Goal: Check status: Check status

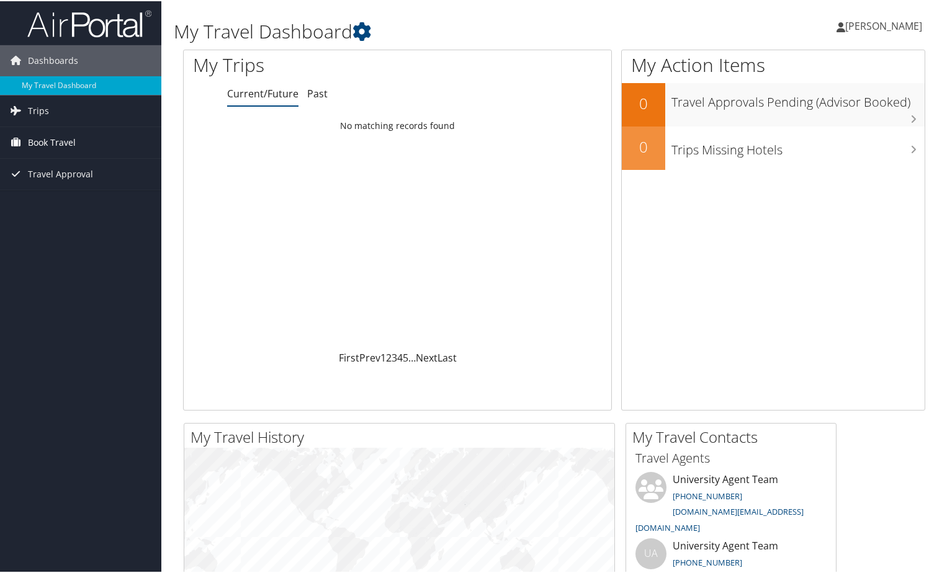
click at [65, 145] on span "Book Travel" at bounding box center [52, 141] width 48 height 31
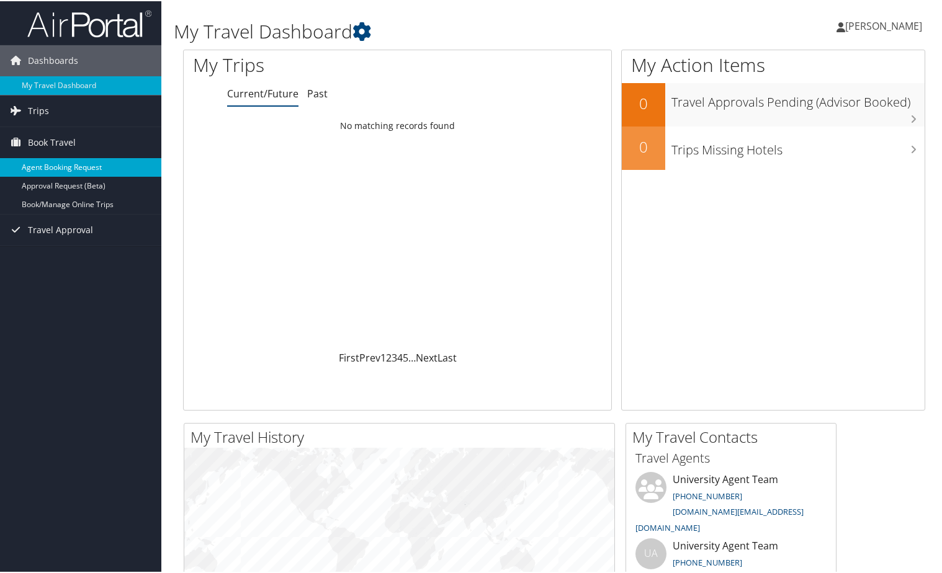
click at [68, 163] on link "Agent Booking Request" at bounding box center [80, 166] width 161 height 19
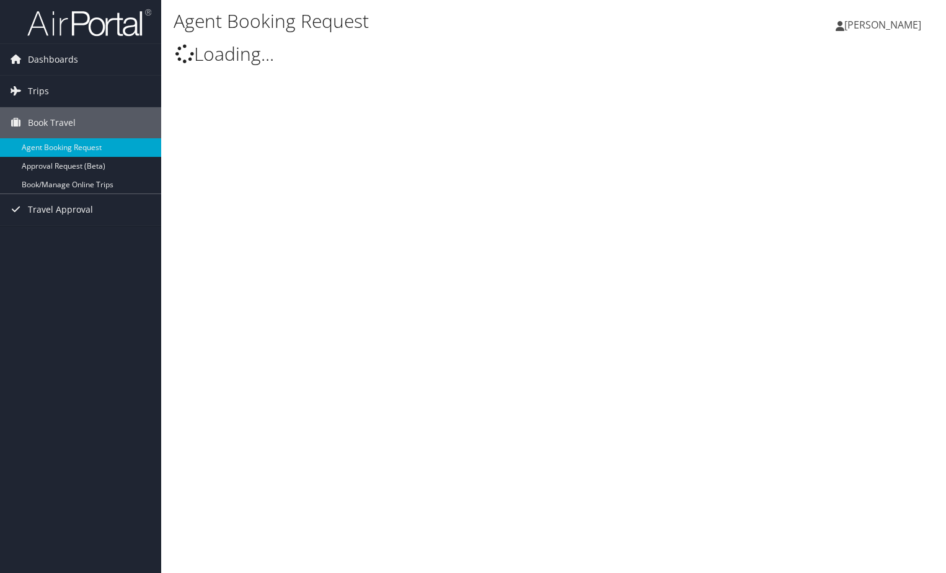
select select "[DOMAIN_NAME][EMAIL_ADDRESS][DOMAIN_NAME]"
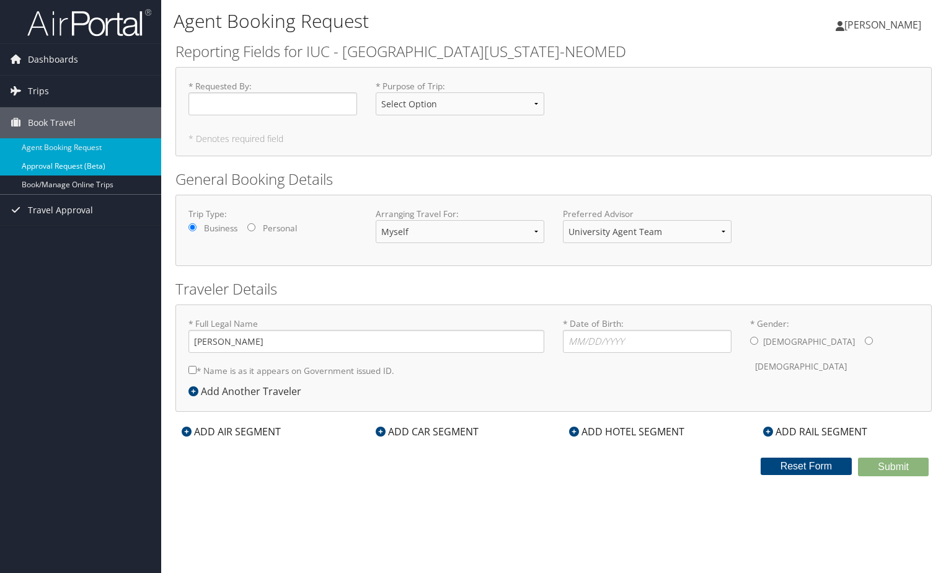
click at [63, 172] on link "Approval Request (Beta)" at bounding box center [80, 166] width 161 height 19
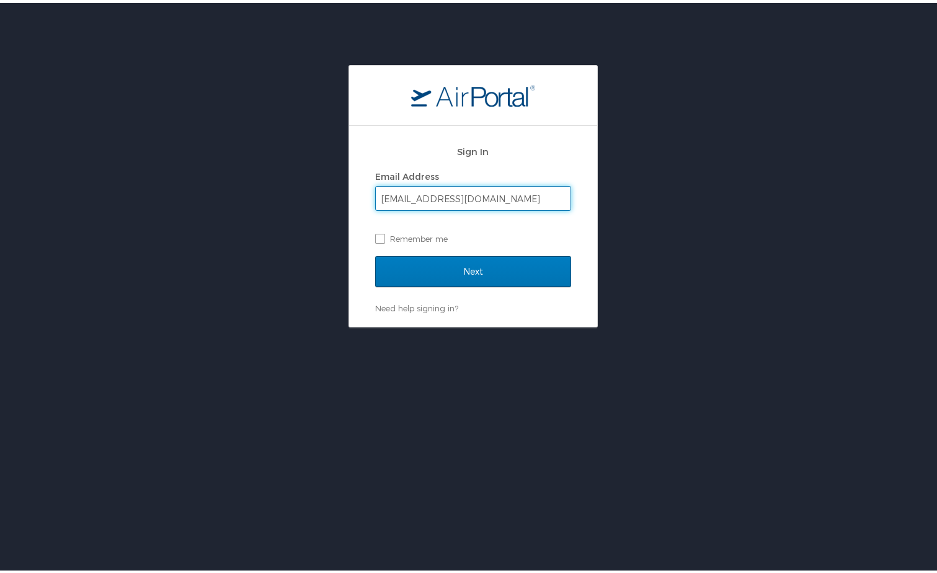
type input "vfreeman@neomed.edu"
click at [375, 253] on input "Next" at bounding box center [473, 268] width 196 height 31
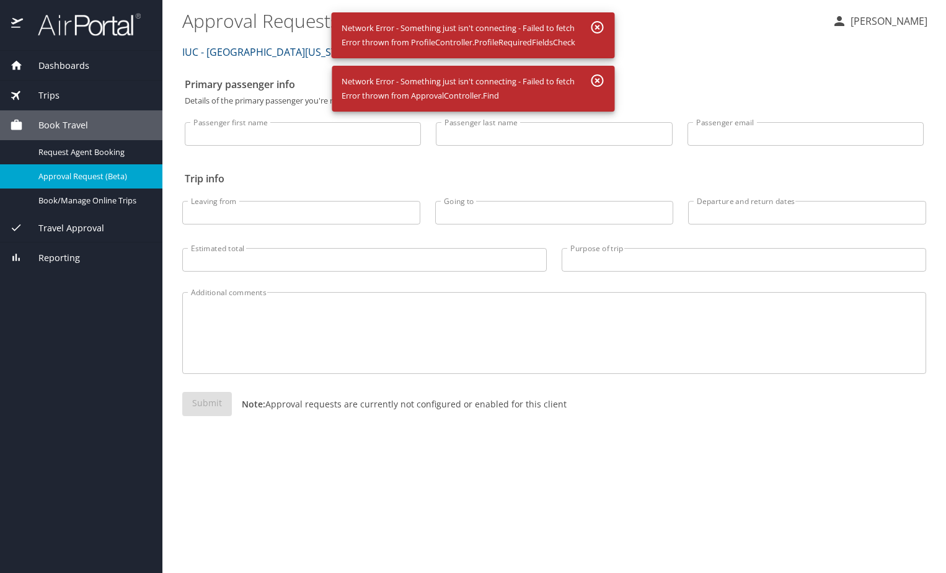
click at [126, 276] on div "Dashboards My Travel Dashboard Trips Current / Future Trips Past Trips Trips Mi…" at bounding box center [81, 312] width 163 height 522
click at [106, 199] on span "Book/Manage Online Trips" at bounding box center [92, 201] width 109 height 12
click at [54, 101] on span "Trips" at bounding box center [41, 96] width 37 height 14
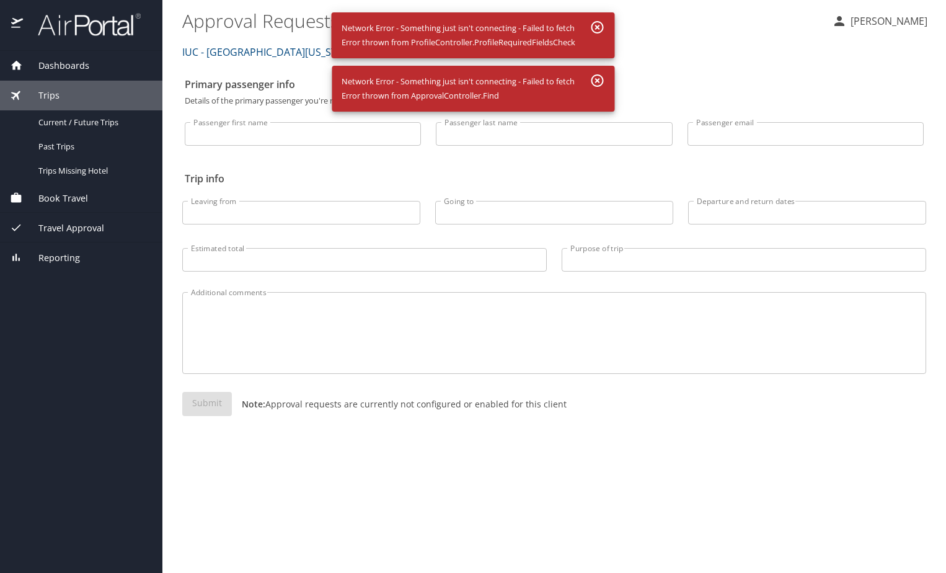
click at [69, 234] on span "Travel Approval" at bounding box center [63, 228] width 81 height 14
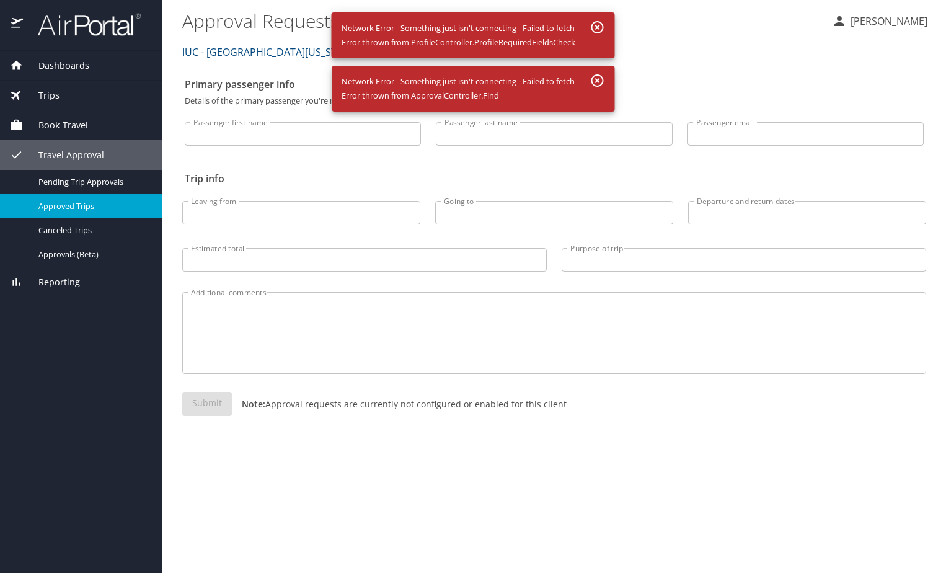
click at [76, 210] on span "Approved Trips" at bounding box center [92, 206] width 109 height 12
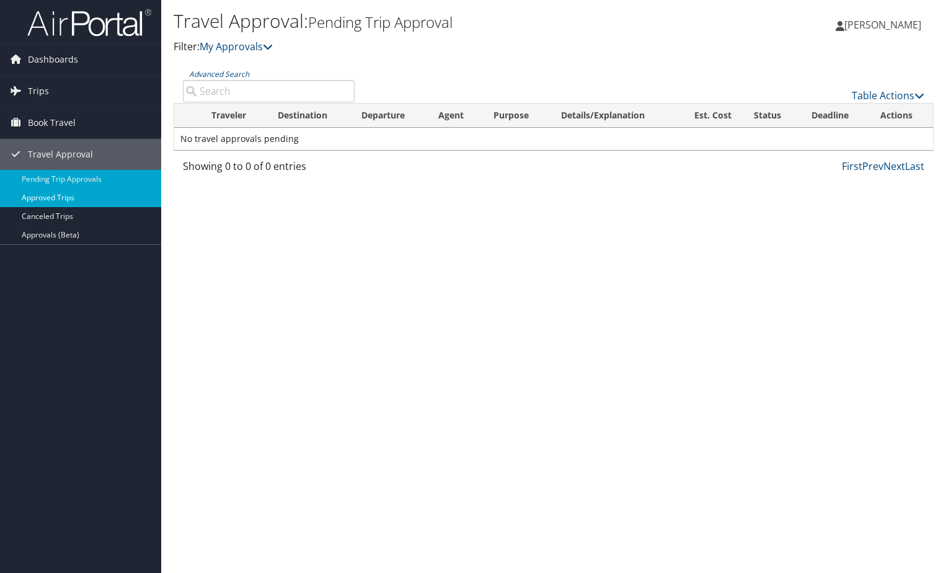
click at [56, 200] on link "Approved Trips" at bounding box center [80, 198] width 161 height 19
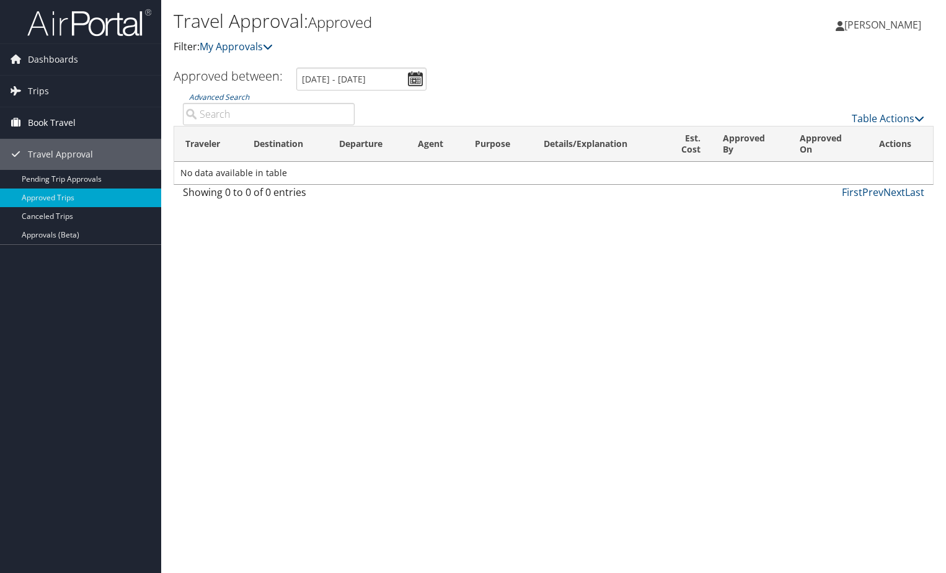
click at [51, 116] on span "Book Travel" at bounding box center [52, 122] width 48 height 31
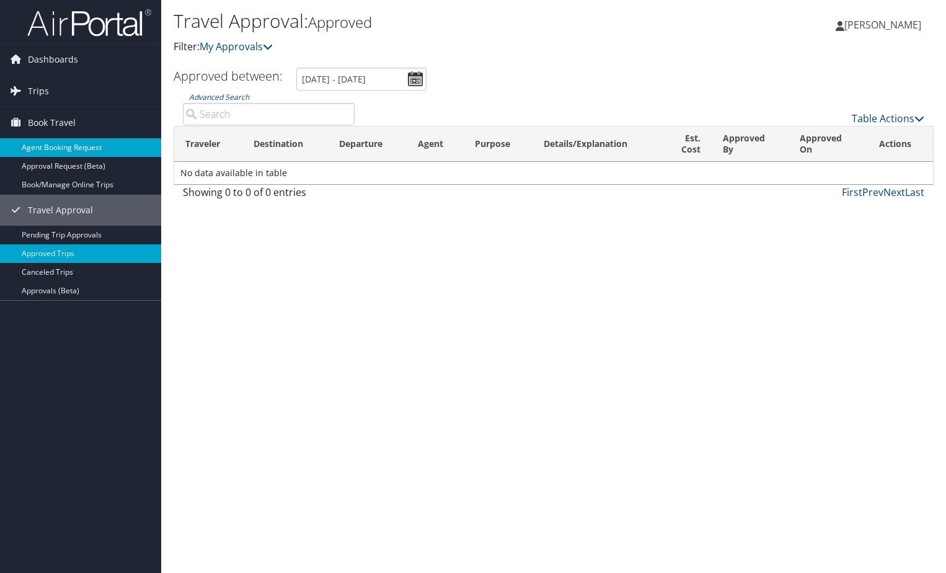
click at [57, 148] on link "Agent Booking Request" at bounding box center [80, 147] width 161 height 19
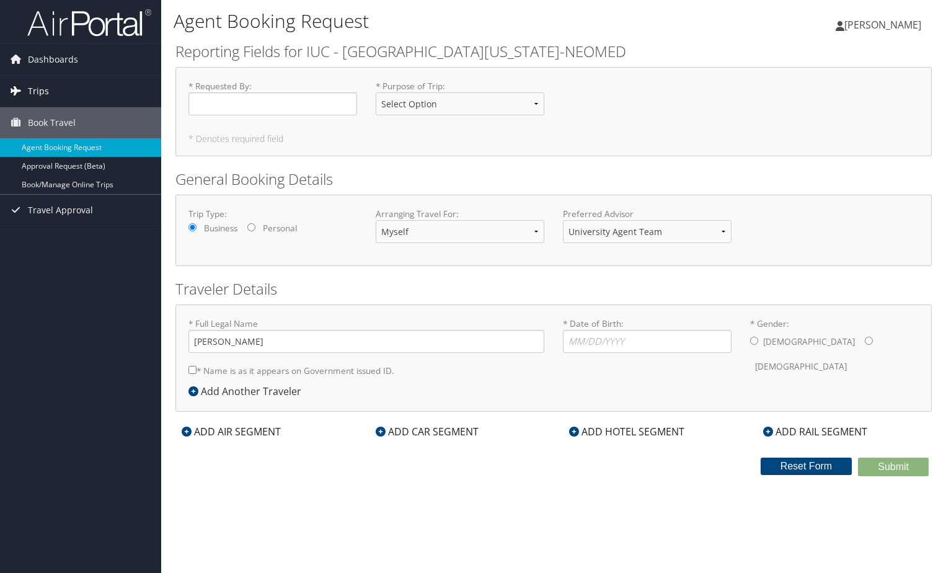
click at [53, 94] on link "Trips" at bounding box center [80, 91] width 161 height 31
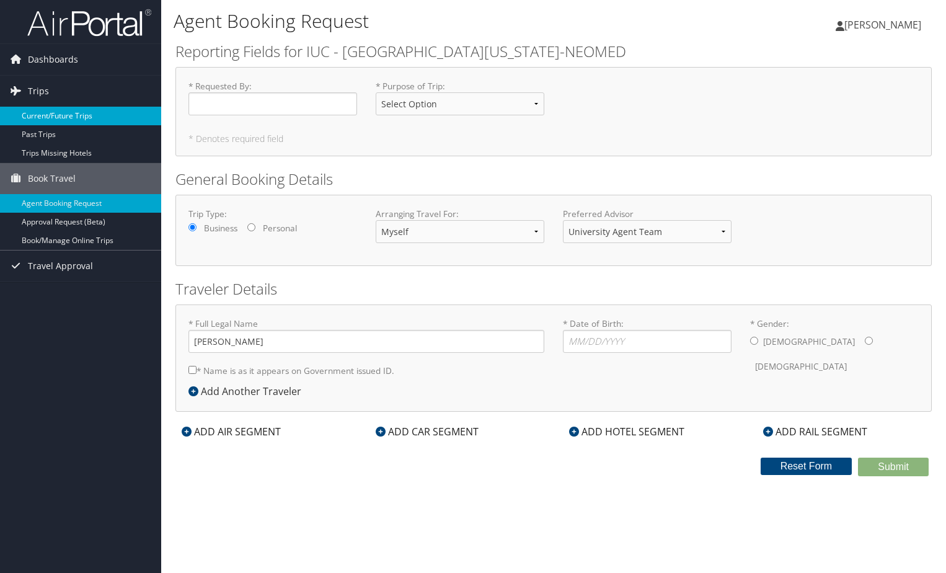
click at [74, 118] on link "Current/Future Trips" at bounding box center [80, 116] width 161 height 19
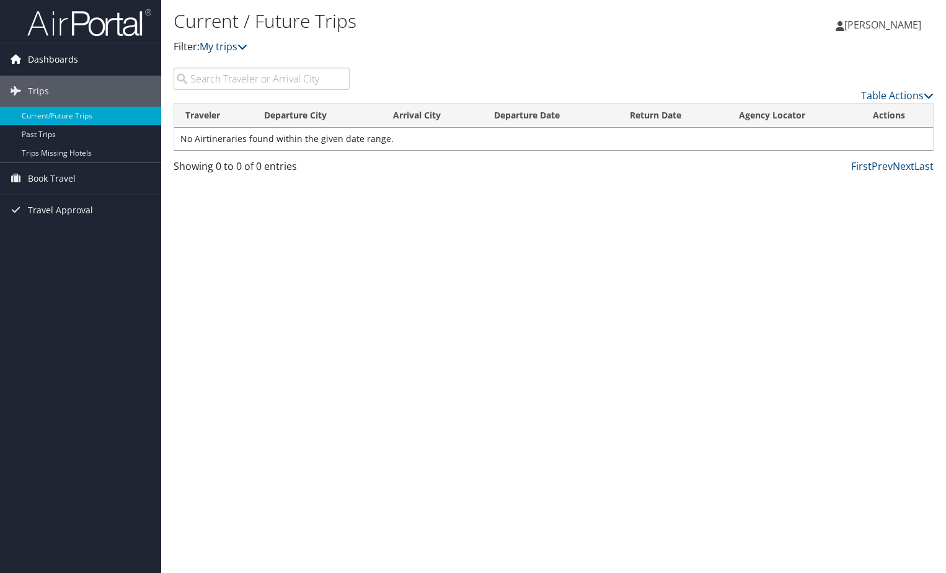
click at [55, 60] on span "Dashboards" at bounding box center [53, 59] width 50 height 31
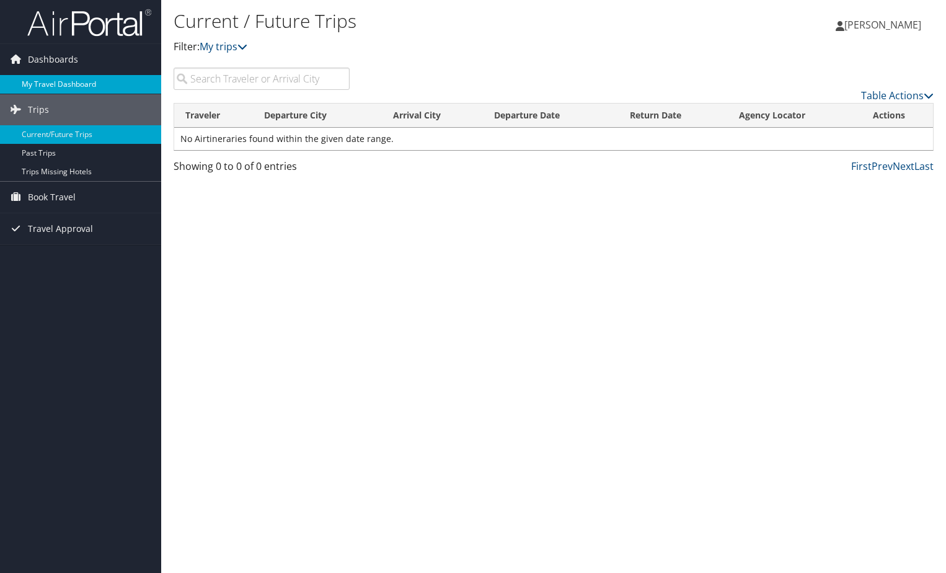
click at [85, 86] on link "My Travel Dashboard" at bounding box center [80, 84] width 161 height 19
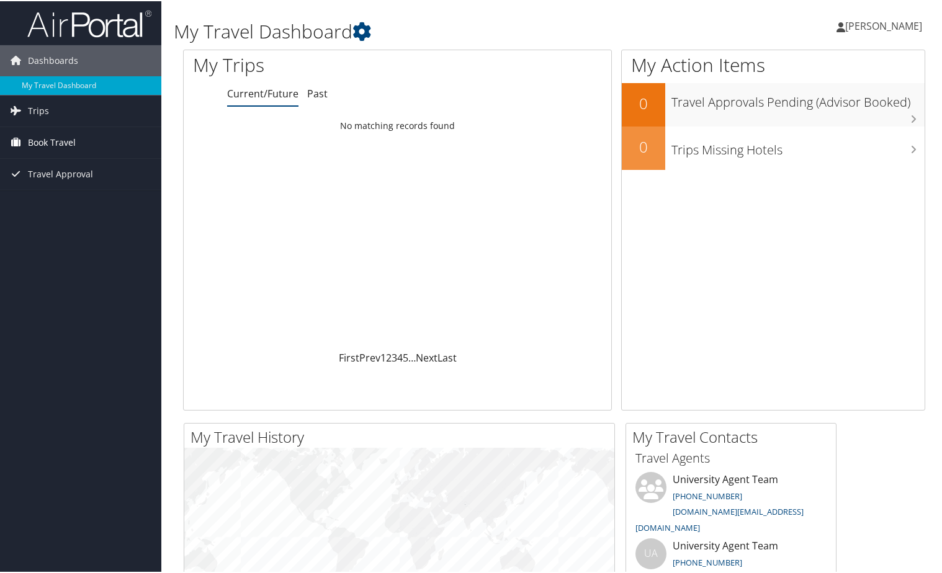
click at [51, 146] on span "Book Travel" at bounding box center [52, 141] width 48 height 31
click at [59, 228] on span "Travel Approval" at bounding box center [60, 228] width 65 height 31
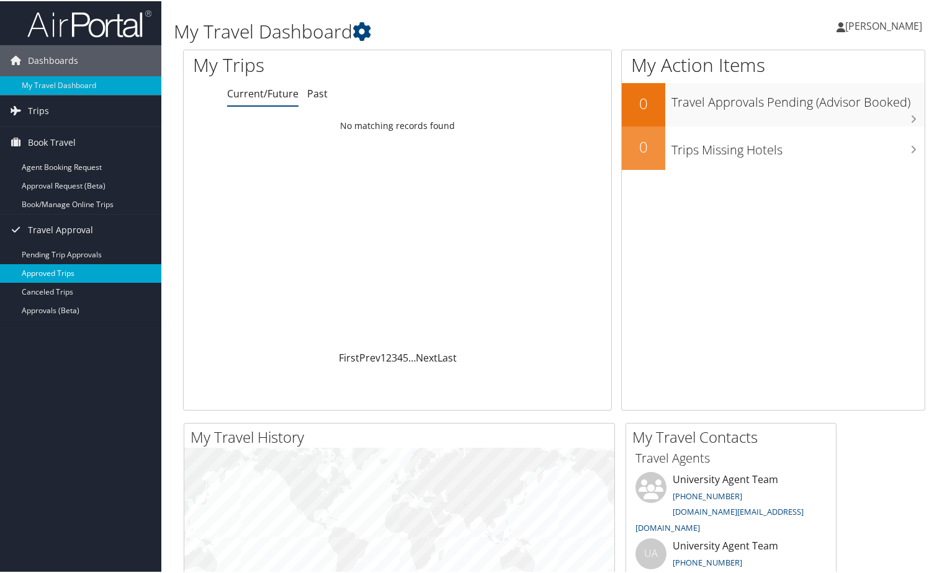
click at [68, 269] on link "Approved Trips" at bounding box center [80, 272] width 161 height 19
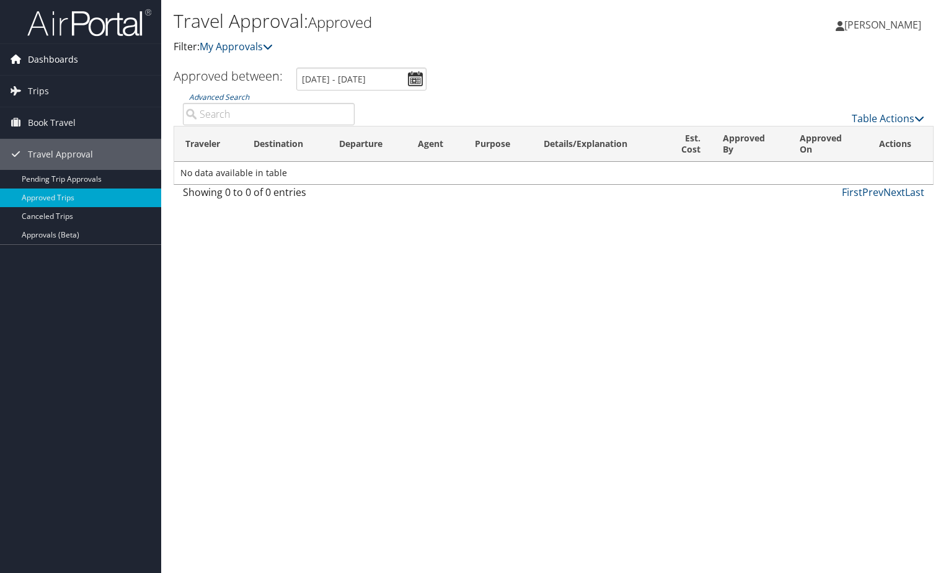
click at [25, 59] on link "Dashboards" at bounding box center [80, 59] width 161 height 31
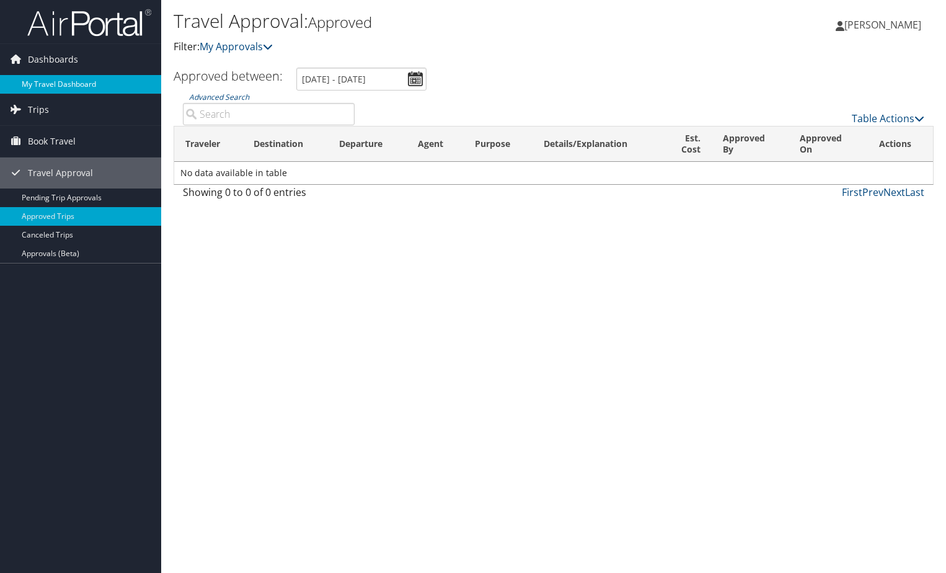
click at [53, 84] on link "My Travel Dashboard" at bounding box center [80, 84] width 161 height 19
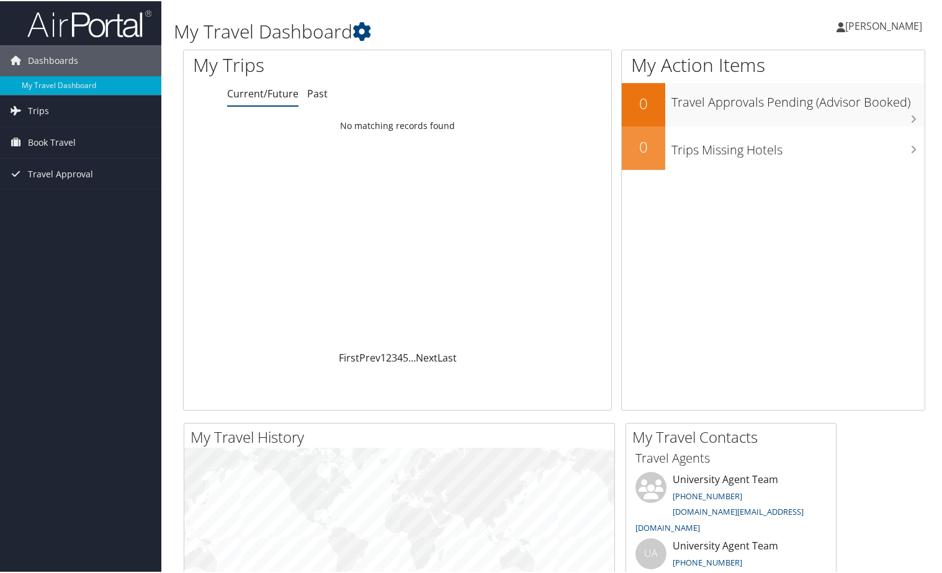
click at [268, 95] on link "Current/Future" at bounding box center [262, 93] width 71 height 14
click at [318, 89] on link "Past" at bounding box center [317, 93] width 20 height 14
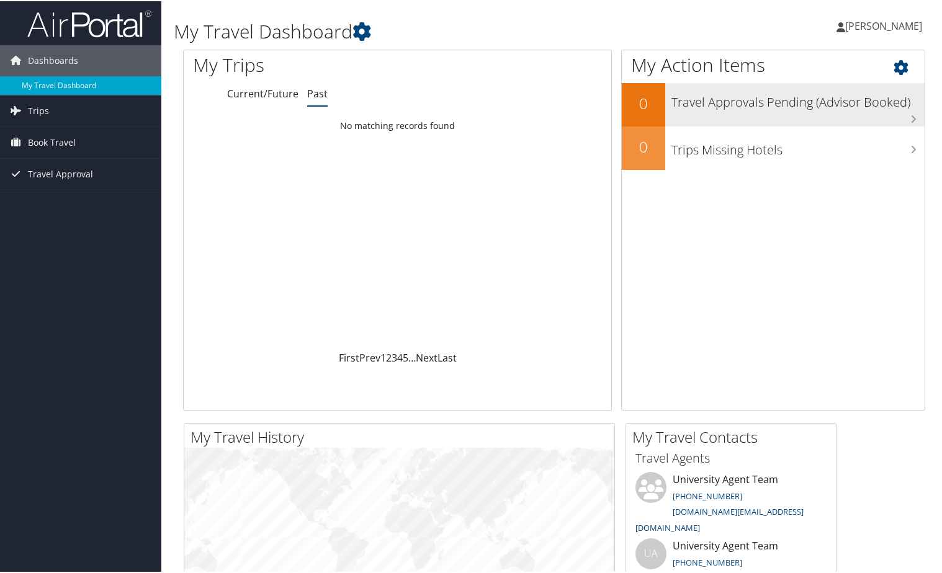
click at [855, 108] on h3 "Travel Approvals Pending (Advisor Booked)" at bounding box center [797, 98] width 253 height 24
